Goal: Task Accomplishment & Management: Use online tool/utility

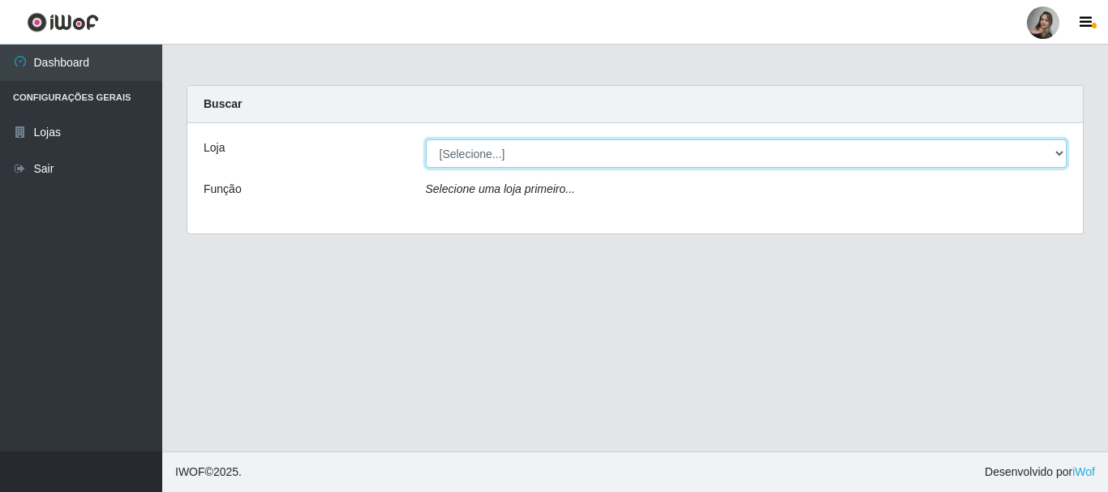
click at [537, 139] on select "[Selecione...] Supermercado Sao Francisco - Amarante" at bounding box center [746, 153] width 641 height 28
select select "383"
click at [426, 139] on select "[Selecione...] Supermercado Sao Francisco - Amarante" at bounding box center [746, 153] width 641 height 28
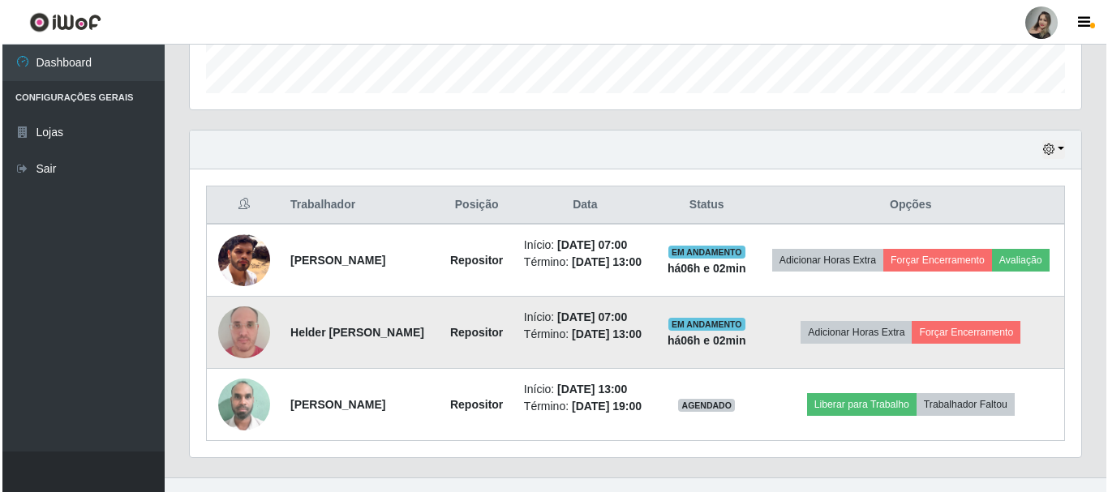
scroll to position [549, 0]
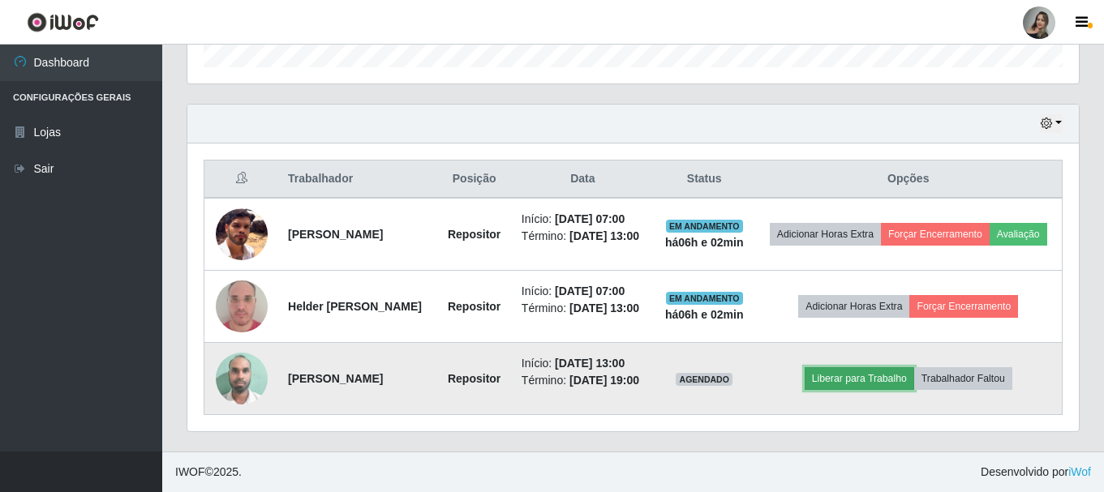
click at [903, 378] on button "Liberar para Trabalho" at bounding box center [858, 378] width 109 height 23
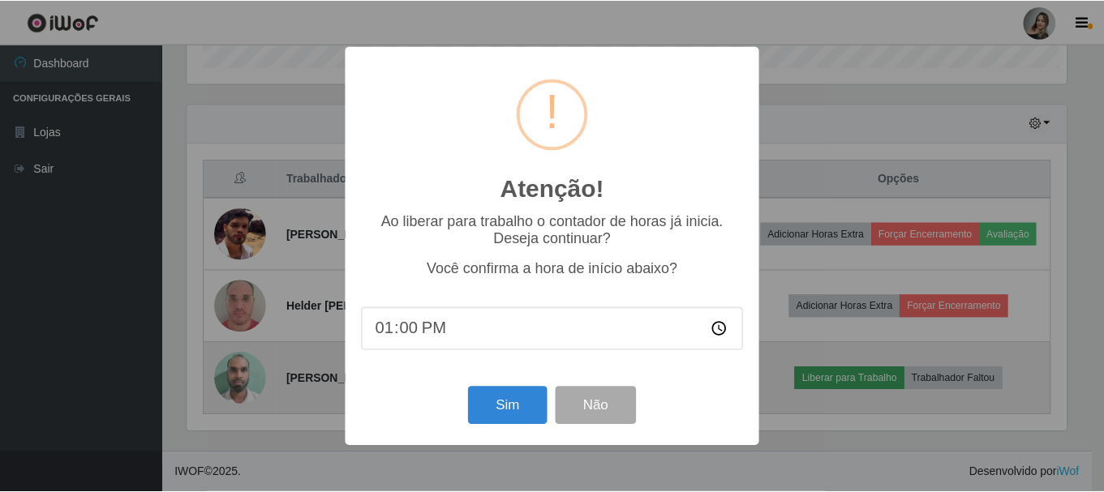
scroll to position [337, 883]
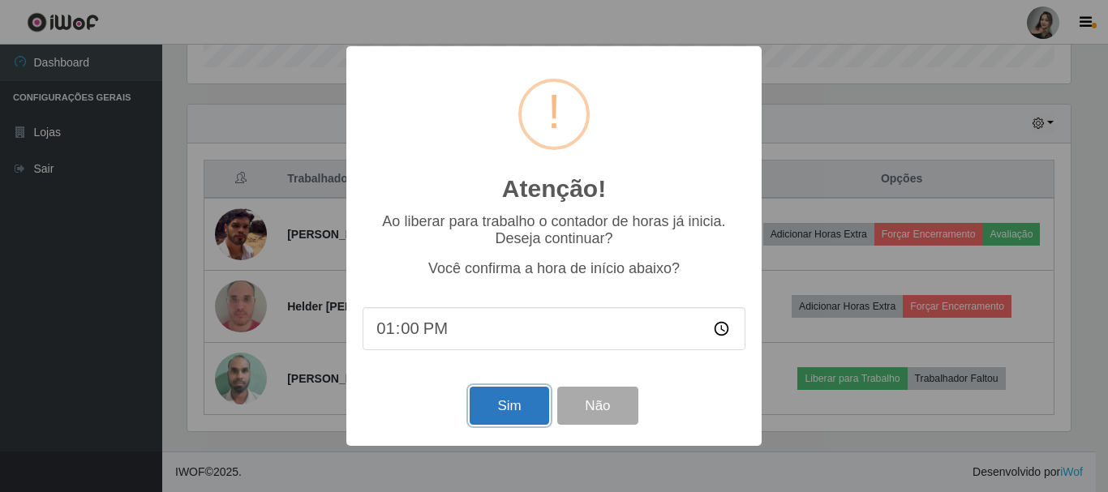
click at [512, 401] on button "Sim" at bounding box center [508, 406] width 79 height 38
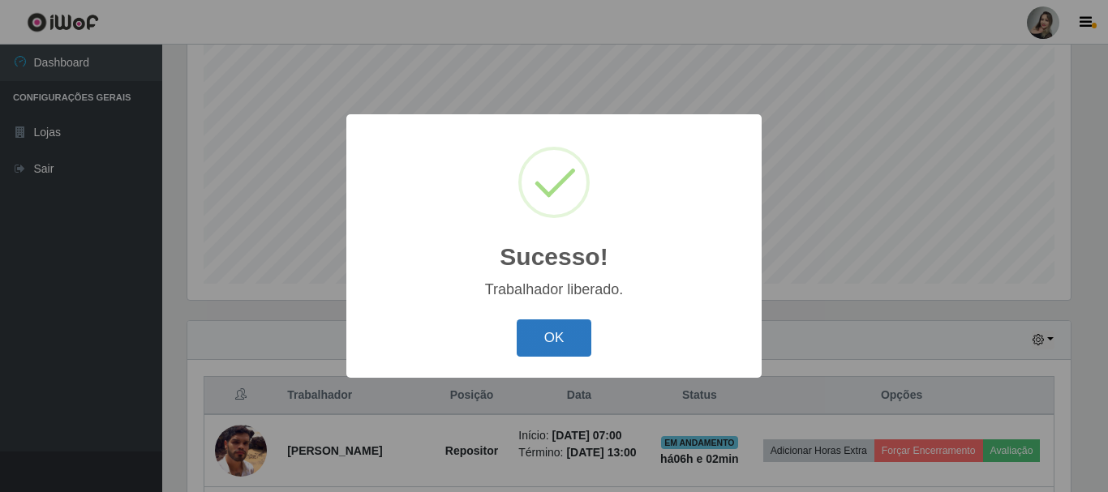
click at [555, 347] on button "OK" at bounding box center [554, 338] width 75 height 38
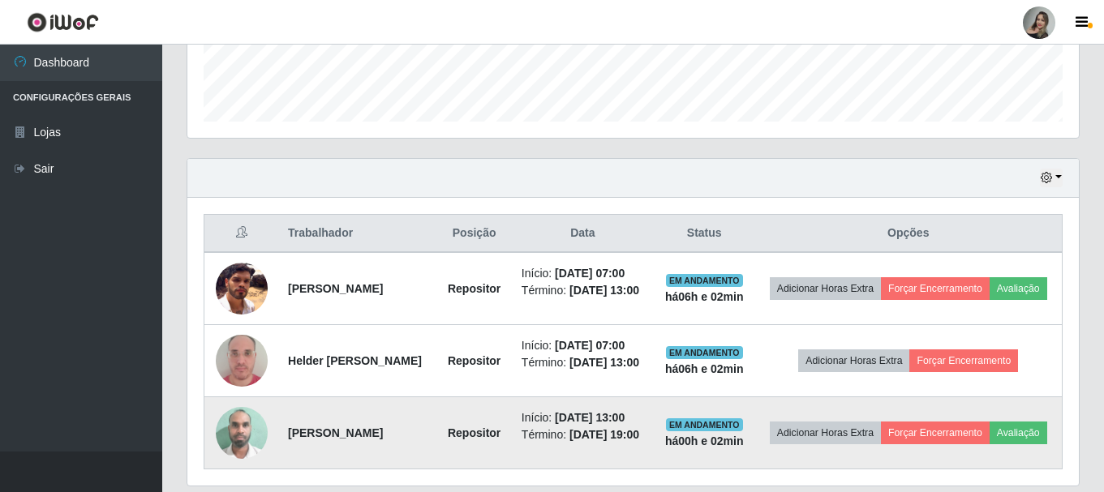
scroll to position [539, 0]
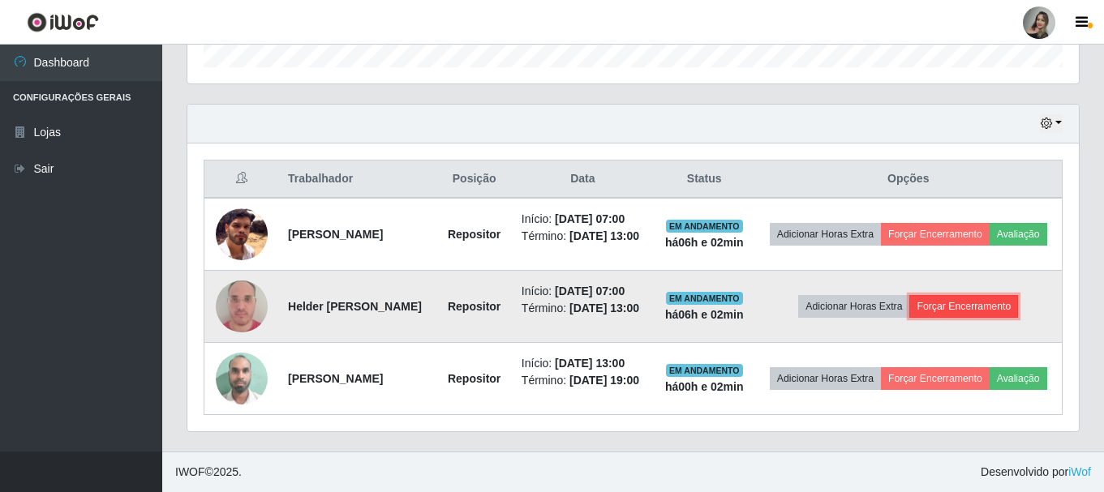
click at [959, 308] on button "Forçar Encerramento" at bounding box center [963, 306] width 109 height 23
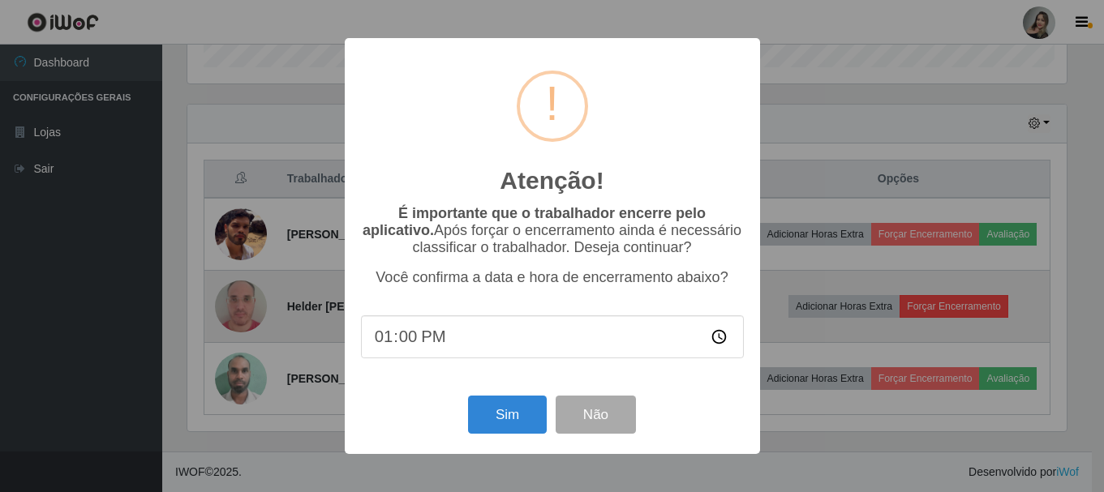
scroll to position [337, 883]
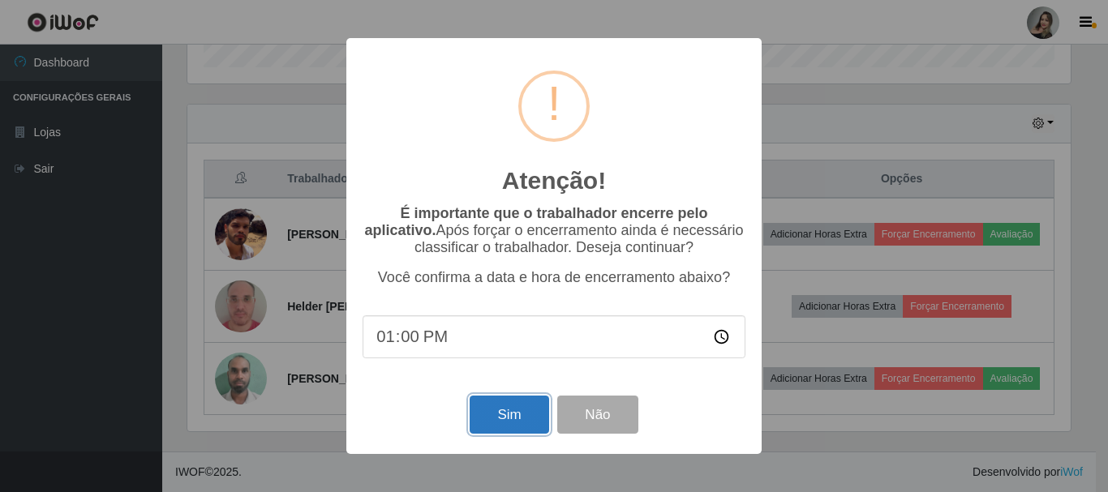
click at [487, 432] on button "Sim" at bounding box center [508, 415] width 79 height 38
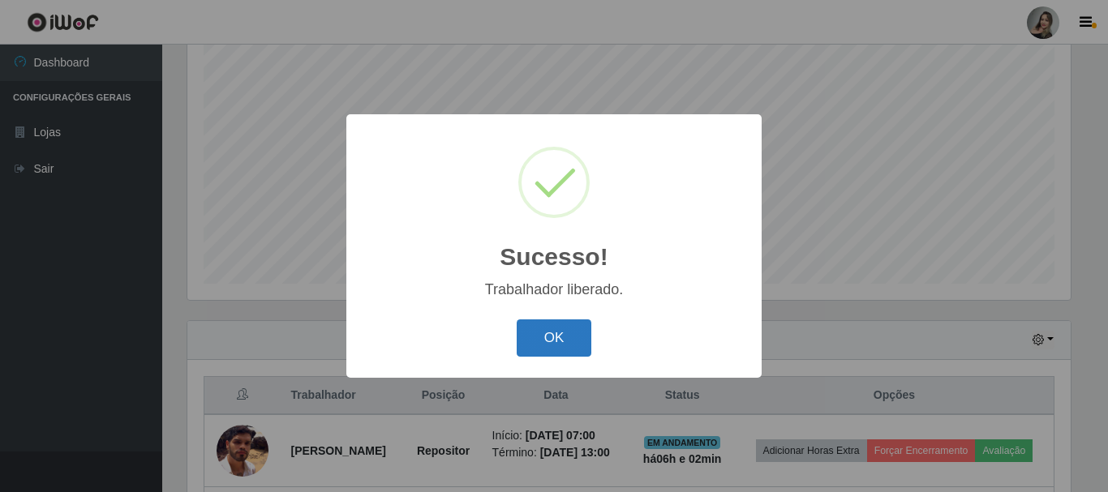
click at [572, 332] on button "OK" at bounding box center [554, 338] width 75 height 38
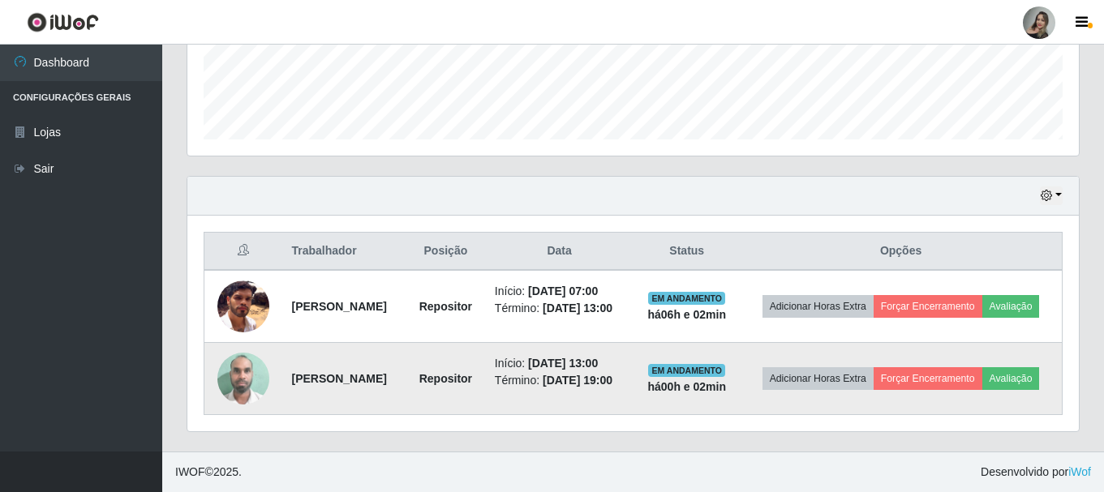
scroll to position [465, 0]
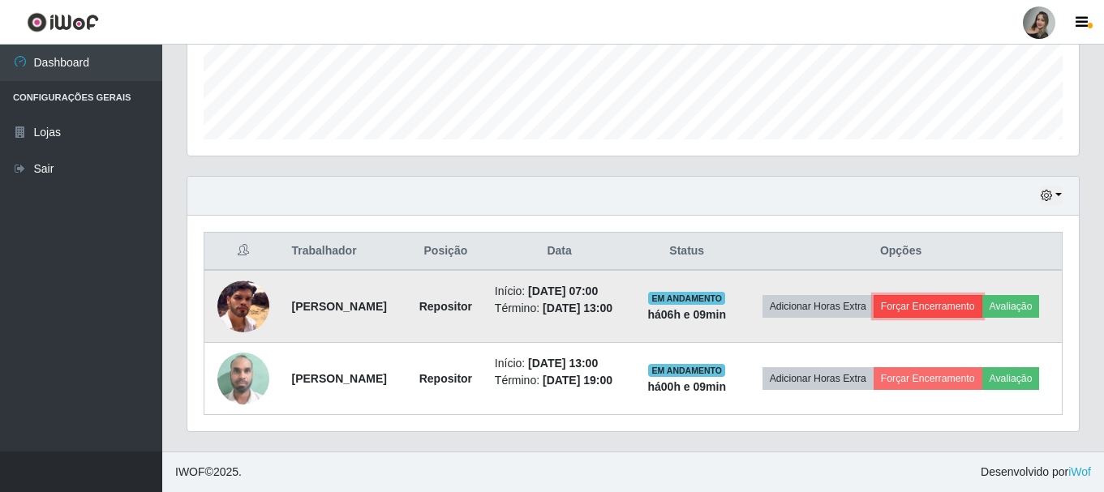
click at [981, 295] on button "Forçar Encerramento" at bounding box center [927, 306] width 109 height 23
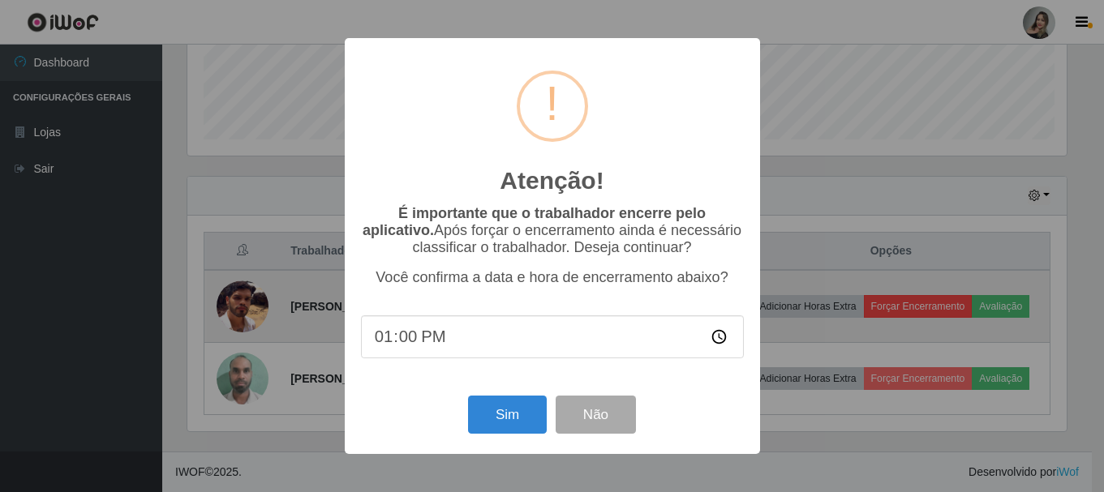
scroll to position [337, 883]
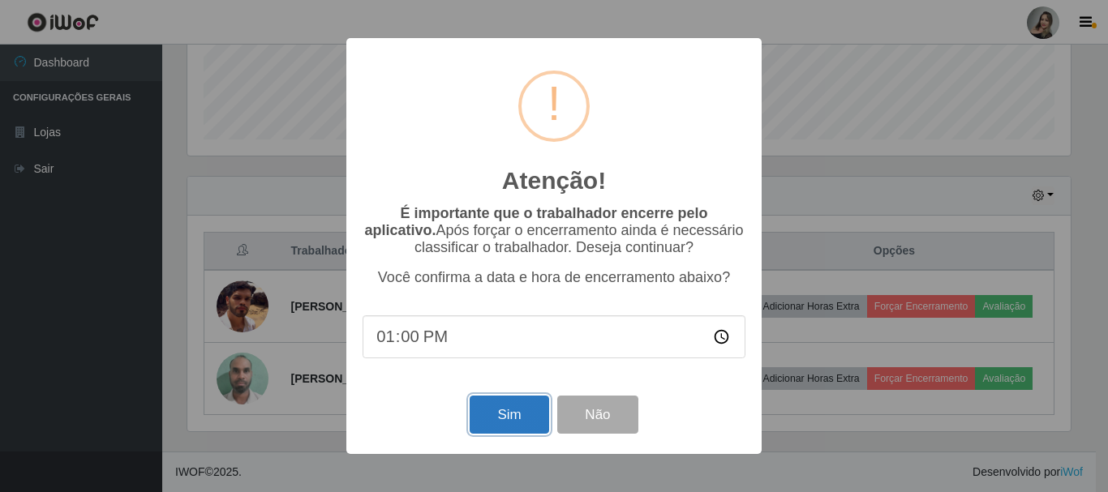
click at [500, 425] on button "Sim" at bounding box center [508, 415] width 79 height 38
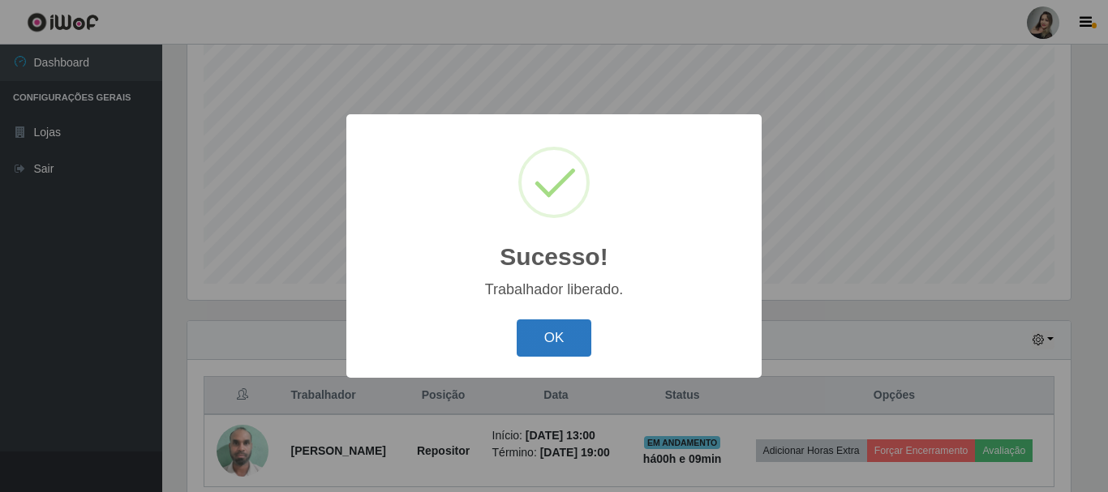
click at [560, 338] on button "OK" at bounding box center [554, 338] width 75 height 38
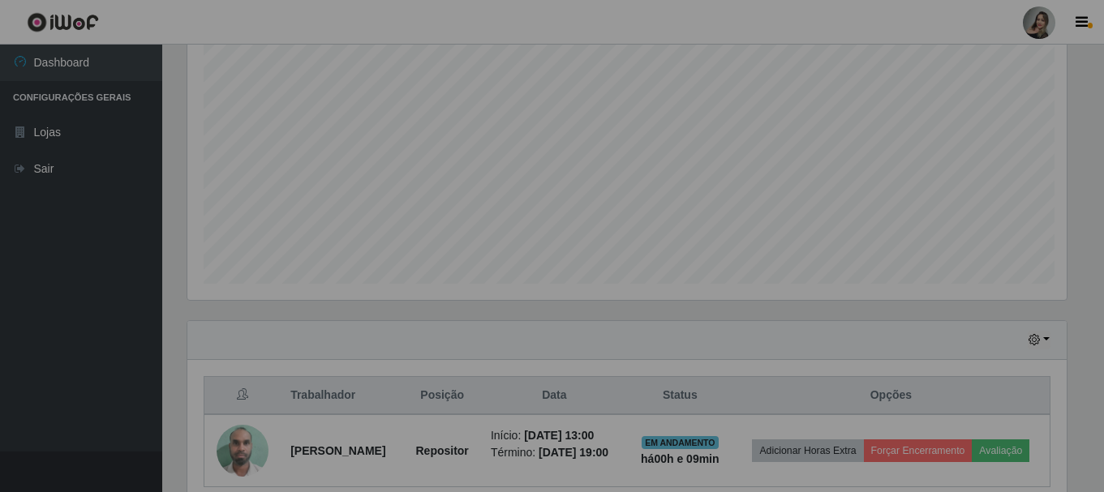
scroll to position [337, 891]
